Goal: Task Accomplishment & Management: Manage account settings

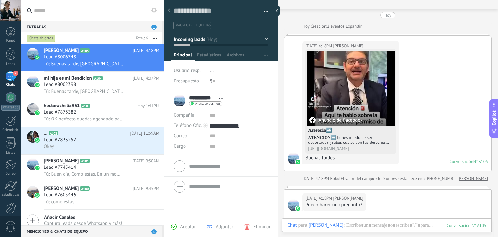
scroll to position [5, 0]
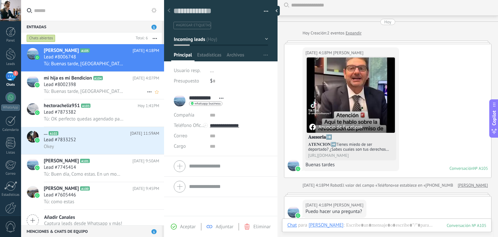
click at [126, 89] on div "Tú: Buenas tarde, [GEOGRAPHIC_DATA] estas. En un momento el Abogado se comunica…" at bounding box center [101, 91] width 115 height 7
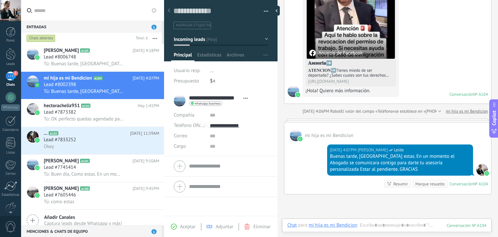
scroll to position [19, 0]
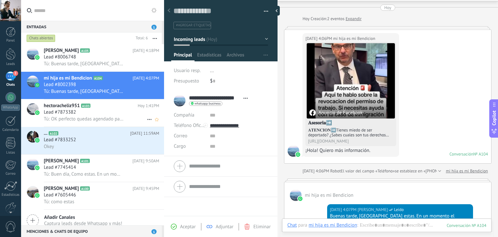
click at [97, 119] on span "Tú: OK perfecto quedas agendado para el día de [DATE] alas 12:00pm ESTAR AL PEN…" at bounding box center [84, 119] width 80 height 6
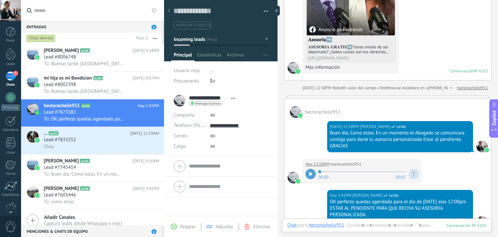
scroll to position [30, 0]
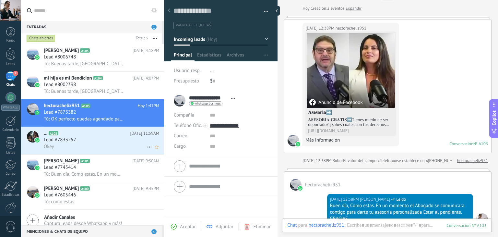
click at [111, 145] on div "Okey" at bounding box center [101, 146] width 115 height 7
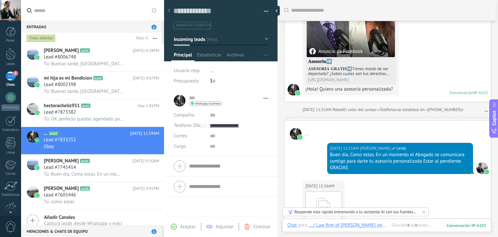
scroll to position [14, 0]
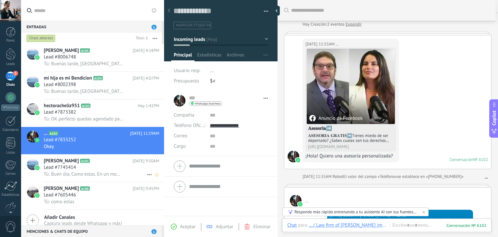
click at [91, 166] on div "Lead #7745414" at bounding box center [101, 167] width 115 height 6
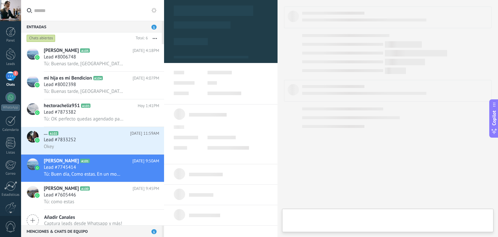
type textarea "**********"
